Goal: Task Accomplishment & Management: Use online tool/utility

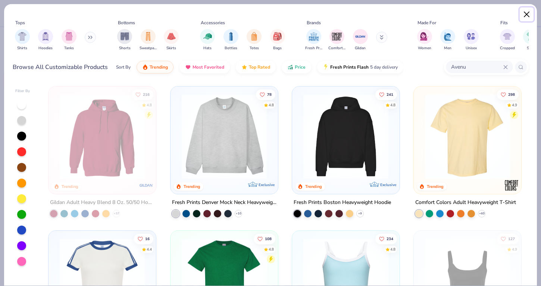
click at [523, 17] on button "Close" at bounding box center [527, 14] width 14 height 14
click at [524, 17] on button "Close" at bounding box center [527, 14] width 14 height 14
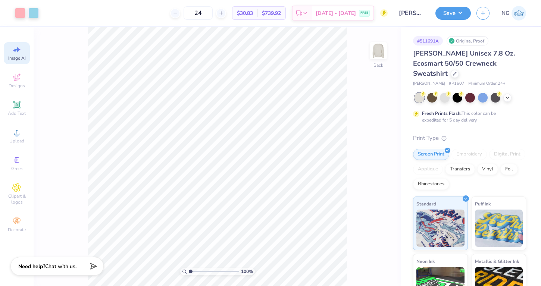
click at [4, 51] on div "Image AI" at bounding box center [17, 53] width 26 height 22
select select "4"
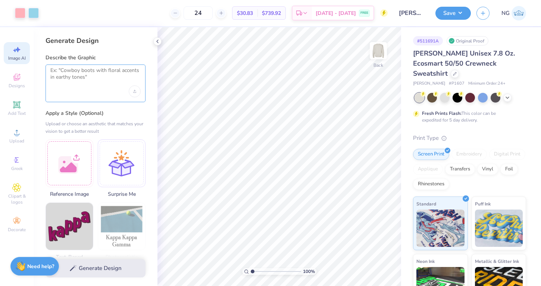
click at [74, 82] on textarea at bounding box center [95, 76] width 90 height 19
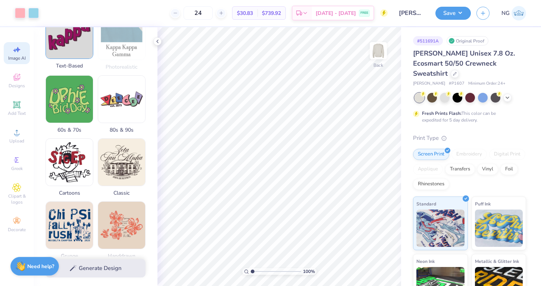
scroll to position [189, 0]
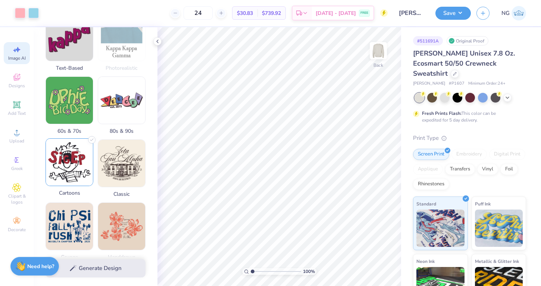
click at [74, 158] on img at bounding box center [69, 162] width 47 height 47
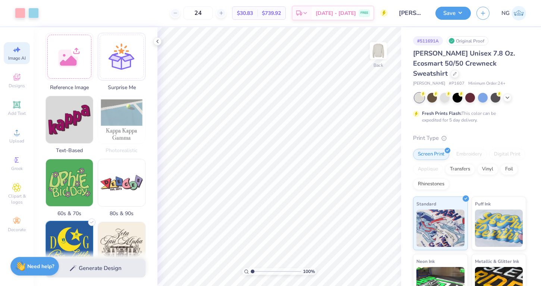
scroll to position [0, 0]
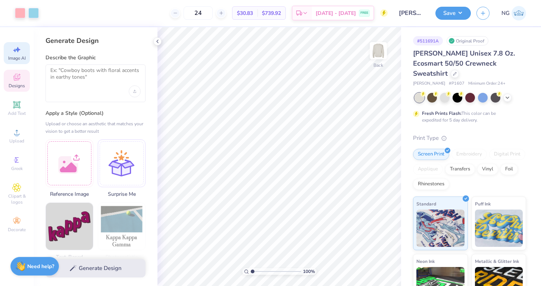
click at [22, 84] on span "Designs" at bounding box center [17, 86] width 16 height 6
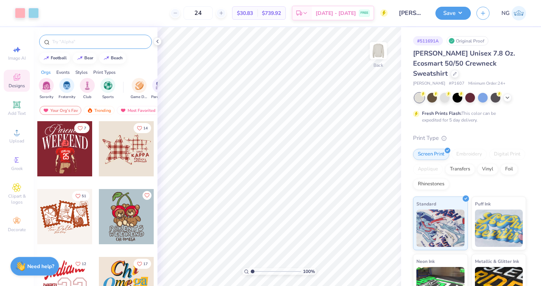
click at [82, 43] on input "text" at bounding box center [100, 41] width 96 height 7
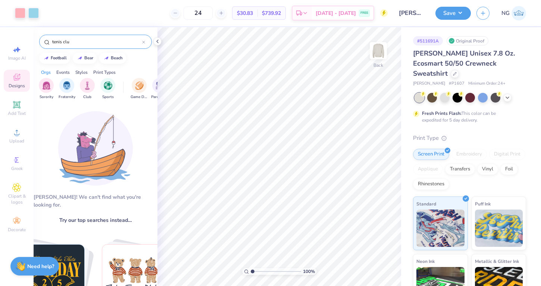
type input "tenis clu"
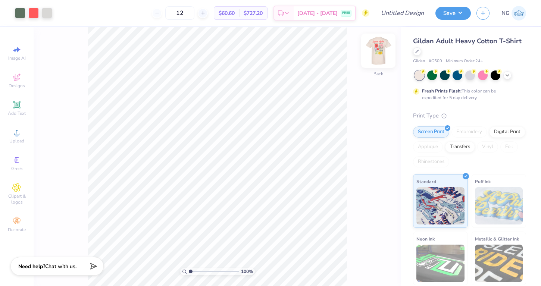
click at [376, 53] on img at bounding box center [379, 51] width 30 height 30
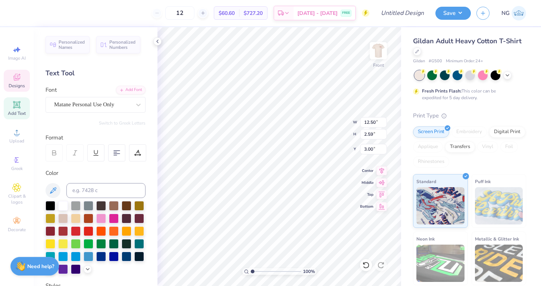
scroll to position [0, 1]
type textarea "Pi Beta Phi"
type input "9.40"
type input "0.52"
type input "5.72"
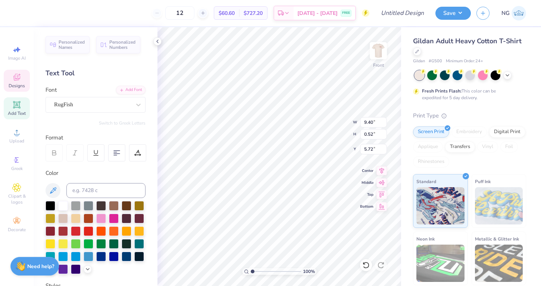
scroll to position [0, 2]
type textarea "P H I L O Fall 2025"
type input "5.46"
type input "5.72"
type input "3.00"
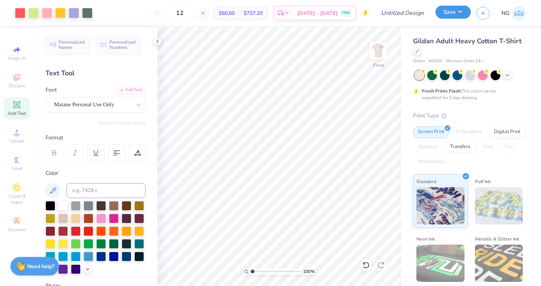
click at [451, 18] on button "Save" at bounding box center [453, 12] width 35 height 13
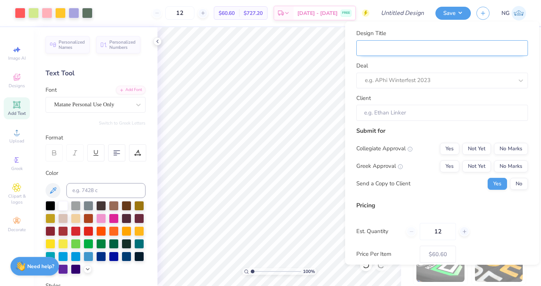
click at [420, 54] on input "Design Title" at bounding box center [443, 48] width 172 height 16
type input "p"
type input "ph"
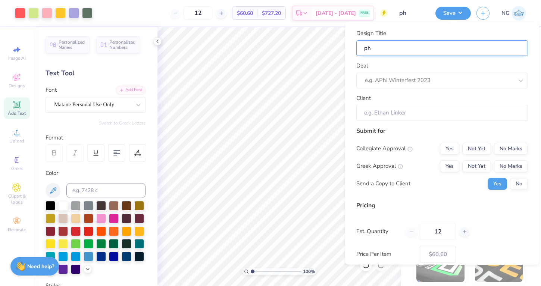
type input "phi"
type input "phil"
type input "philo"
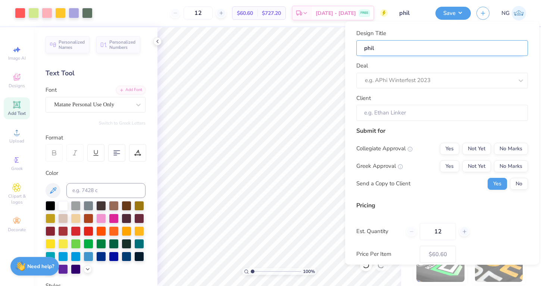
type input "philo"
type input "philo m"
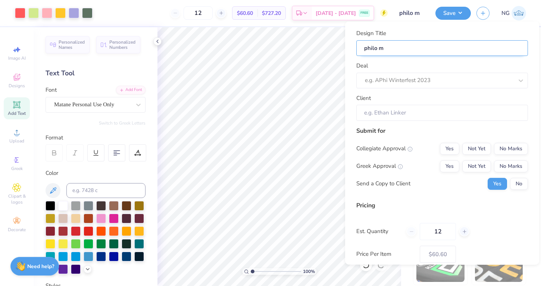
type input "philo mo"
type input "philo moc"
type input "philo mock"
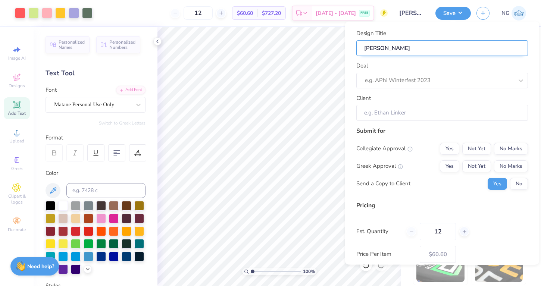
type input "philo mock"
type input "philo mock y"
type input "philo mock yp"
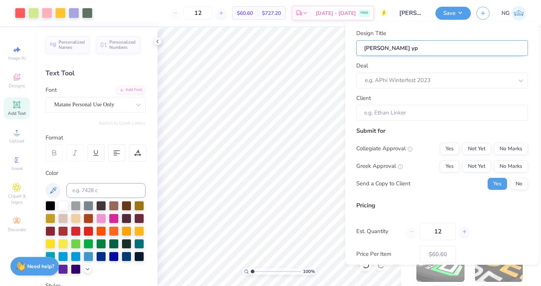
type input "philo mock yp"
type input "philo mock y"
type input "philo mock"
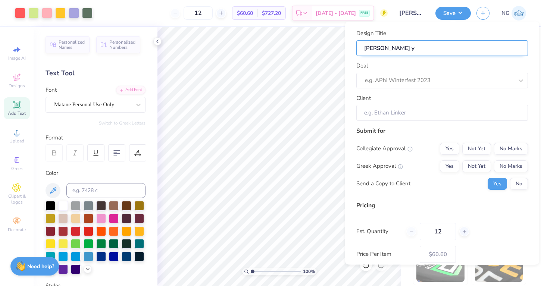
type input "philo mock"
type input "philo mock u"
type input "philo mock up"
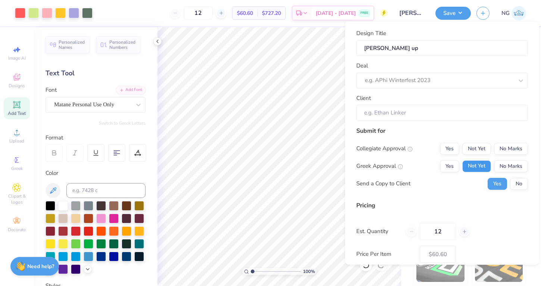
click at [470, 168] on button "Not Yet" at bounding box center [477, 166] width 29 height 12
click at [506, 148] on button "No Marks" at bounding box center [511, 149] width 34 height 12
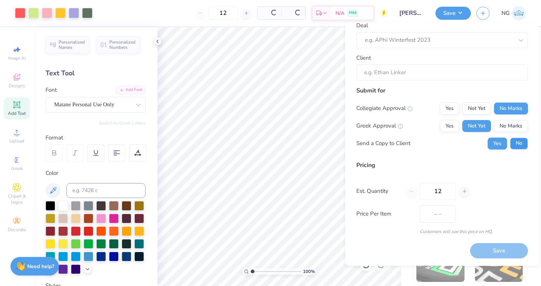
type input "$60.60"
click at [522, 143] on button "No" at bounding box center [519, 144] width 18 height 12
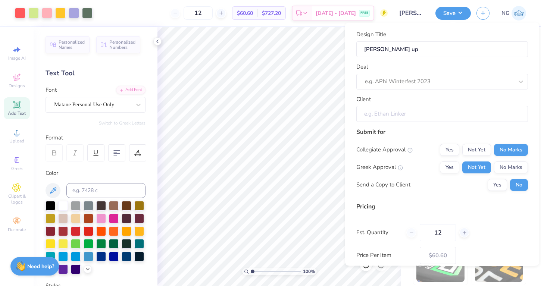
click at [429, 113] on input "Client" at bounding box center [443, 114] width 172 height 16
click at [422, 115] on input "Client" at bounding box center [443, 114] width 172 height 16
click at [414, 74] on div "e.g. APhi Winterfest 2023" at bounding box center [443, 82] width 172 height 16
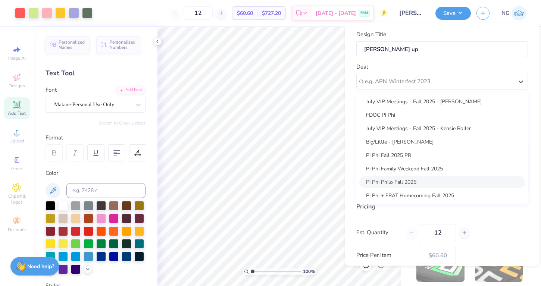
click at [418, 189] on div "July VIP Meetings - Fall 2025 - Whitney Korth FDOC Pi Phi July VIP Meetings - F…" at bounding box center [443, 148] width 172 height 112
click at [417, 184] on div "Pi Phi Philo Fall 2025" at bounding box center [443, 182] width 166 height 12
type input "Whitney Korth"
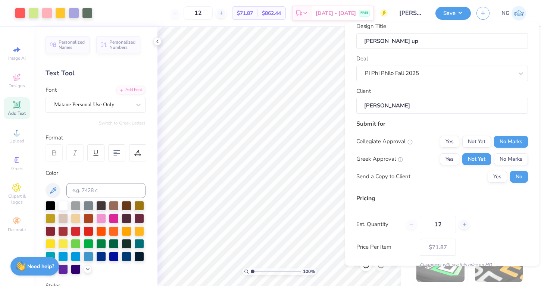
scroll to position [41, 0]
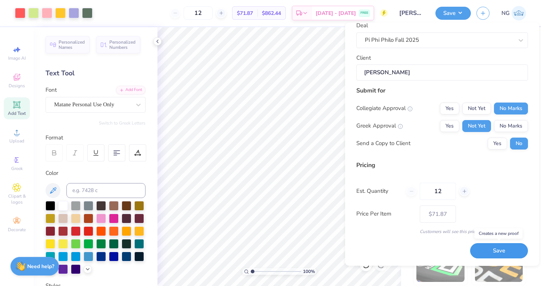
click at [488, 251] on button "Save" at bounding box center [499, 251] width 58 height 15
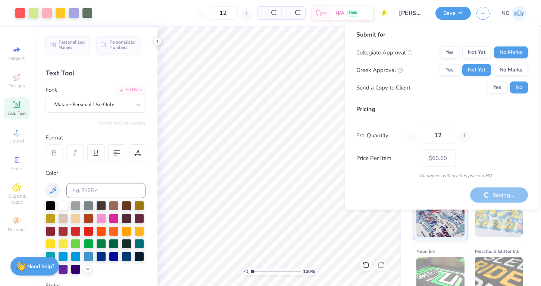
type input "– –"
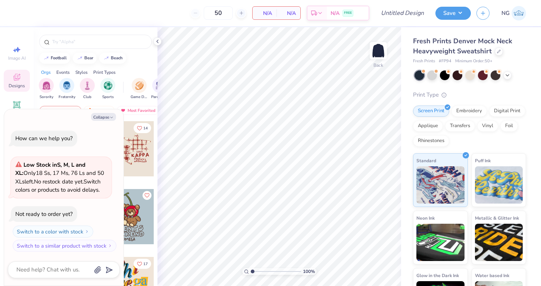
type textarea "x"
